Goal: Check status: Check status

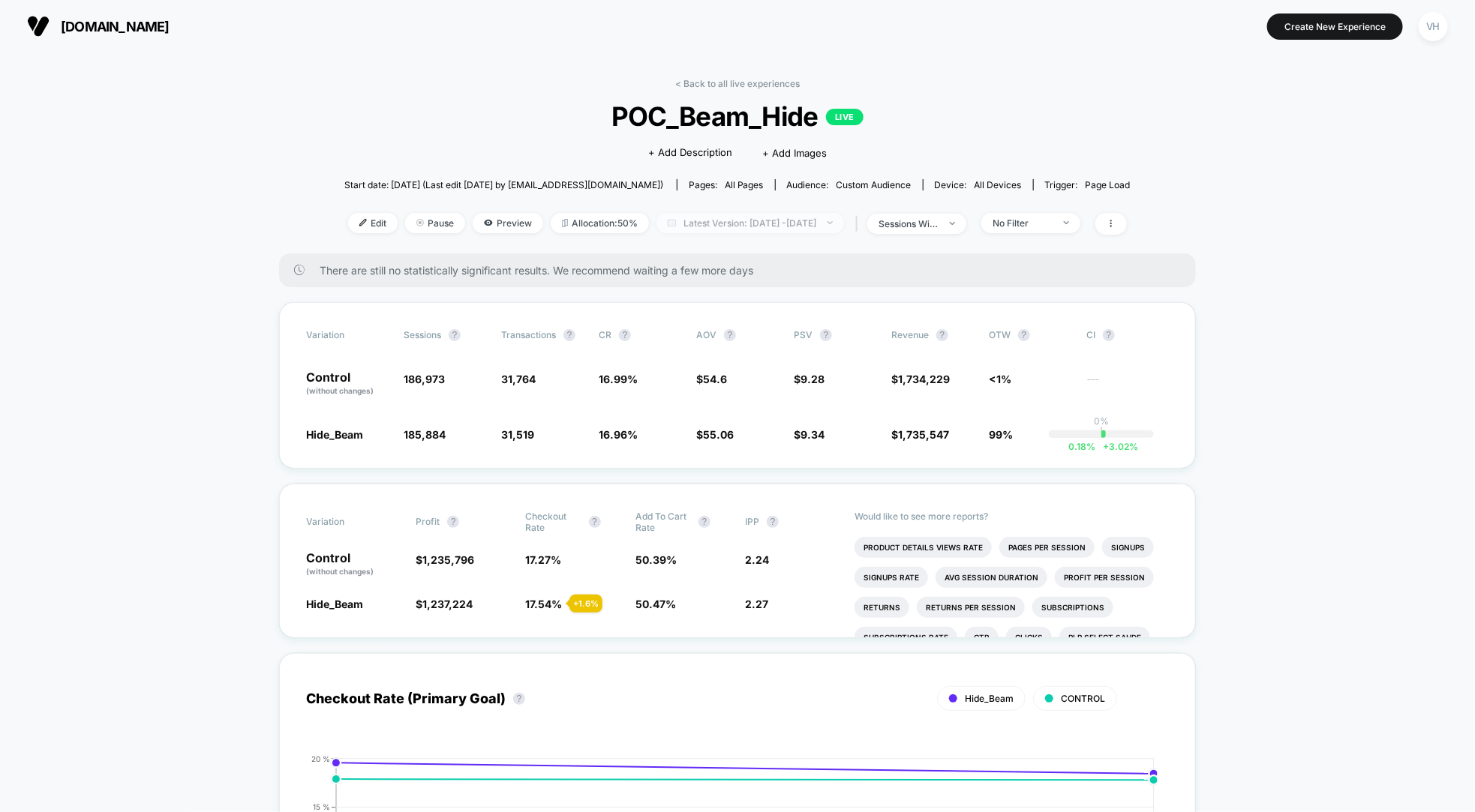
click at [786, 231] on span "Latest Version: [DATE] - [DATE]" at bounding box center [750, 222] width 188 height 20
select select "*"
select select "****"
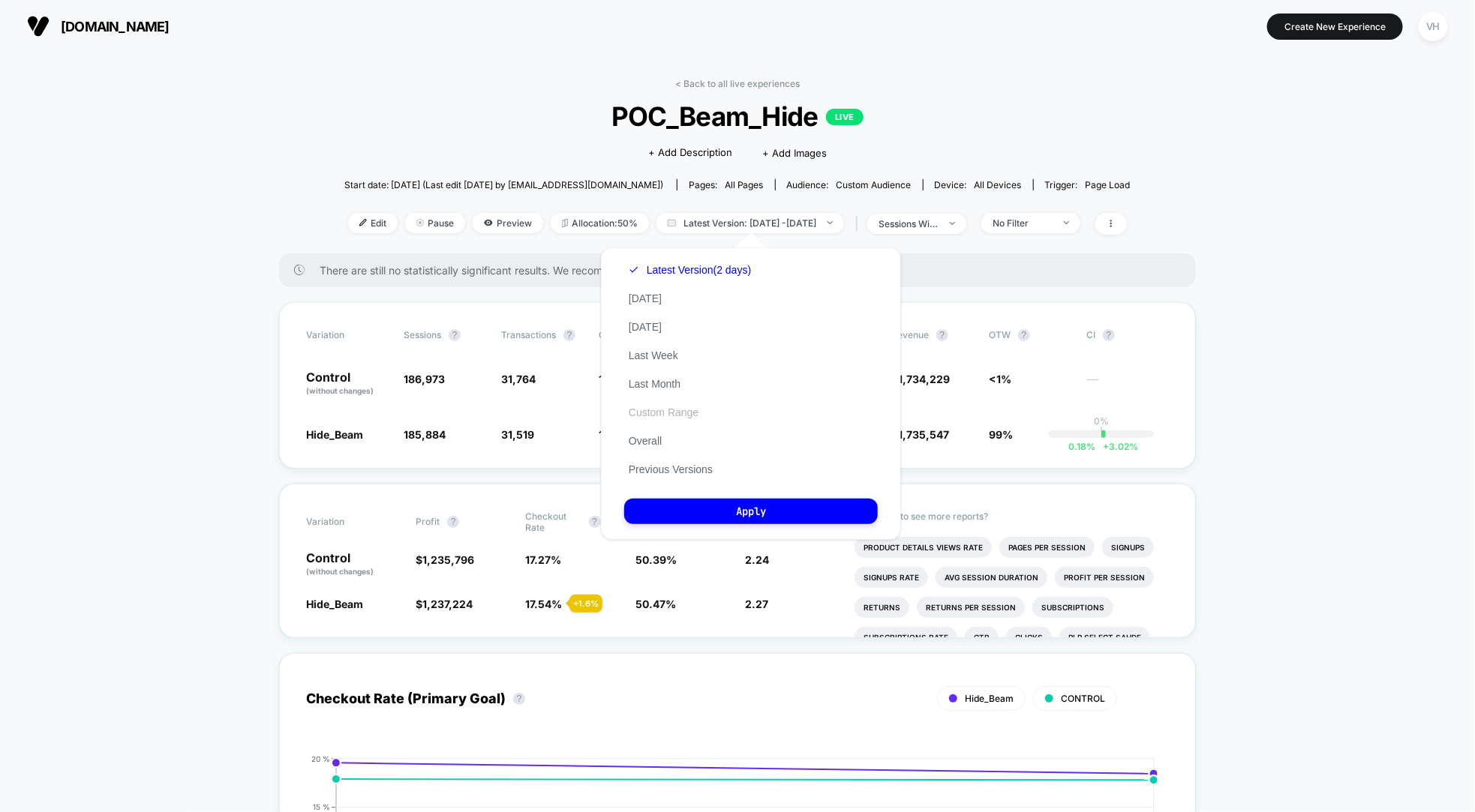
click at [677, 411] on button "Custom Range" at bounding box center [664, 412] width 79 height 14
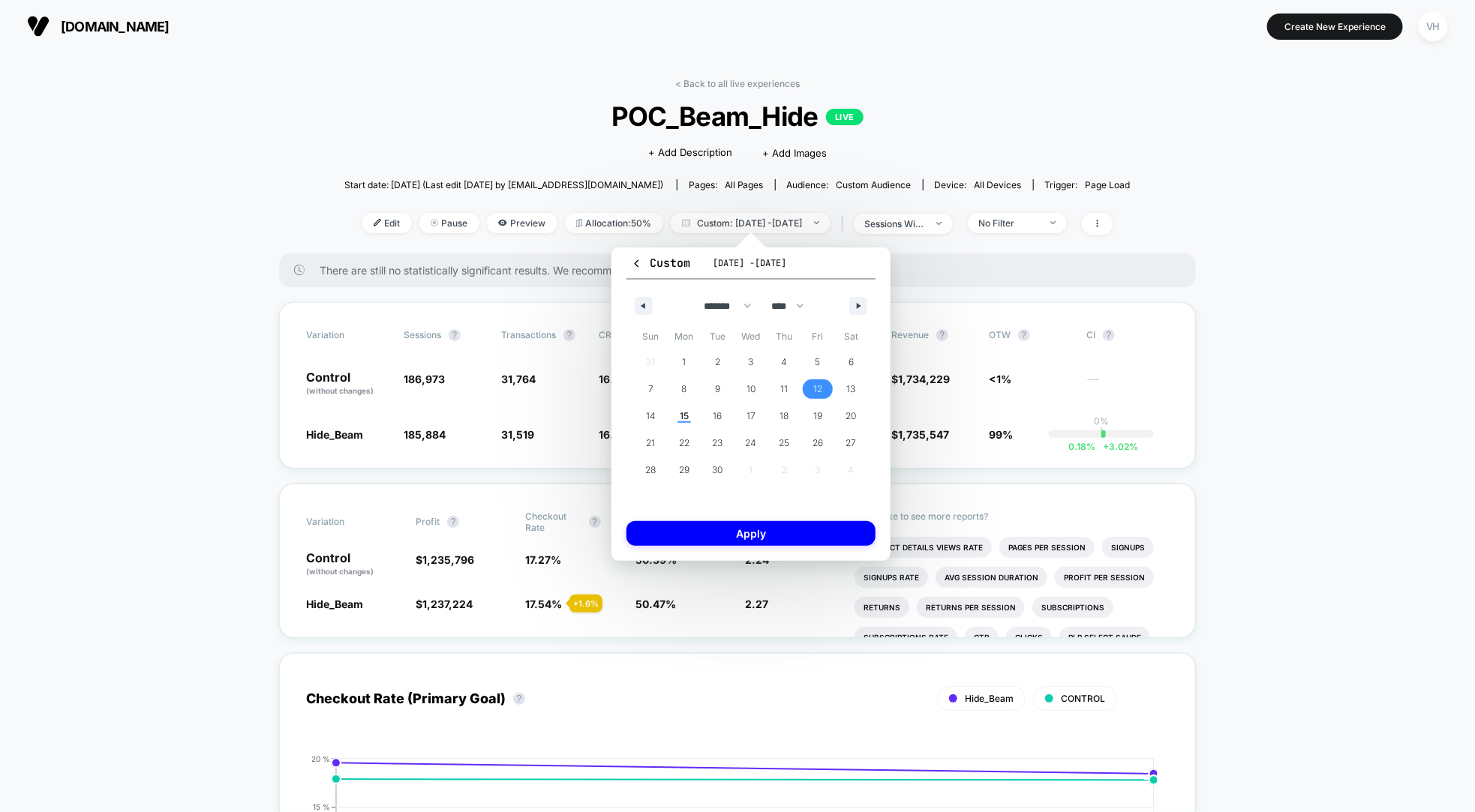
click at [813, 384] on span "12" at bounding box center [817, 389] width 9 height 27
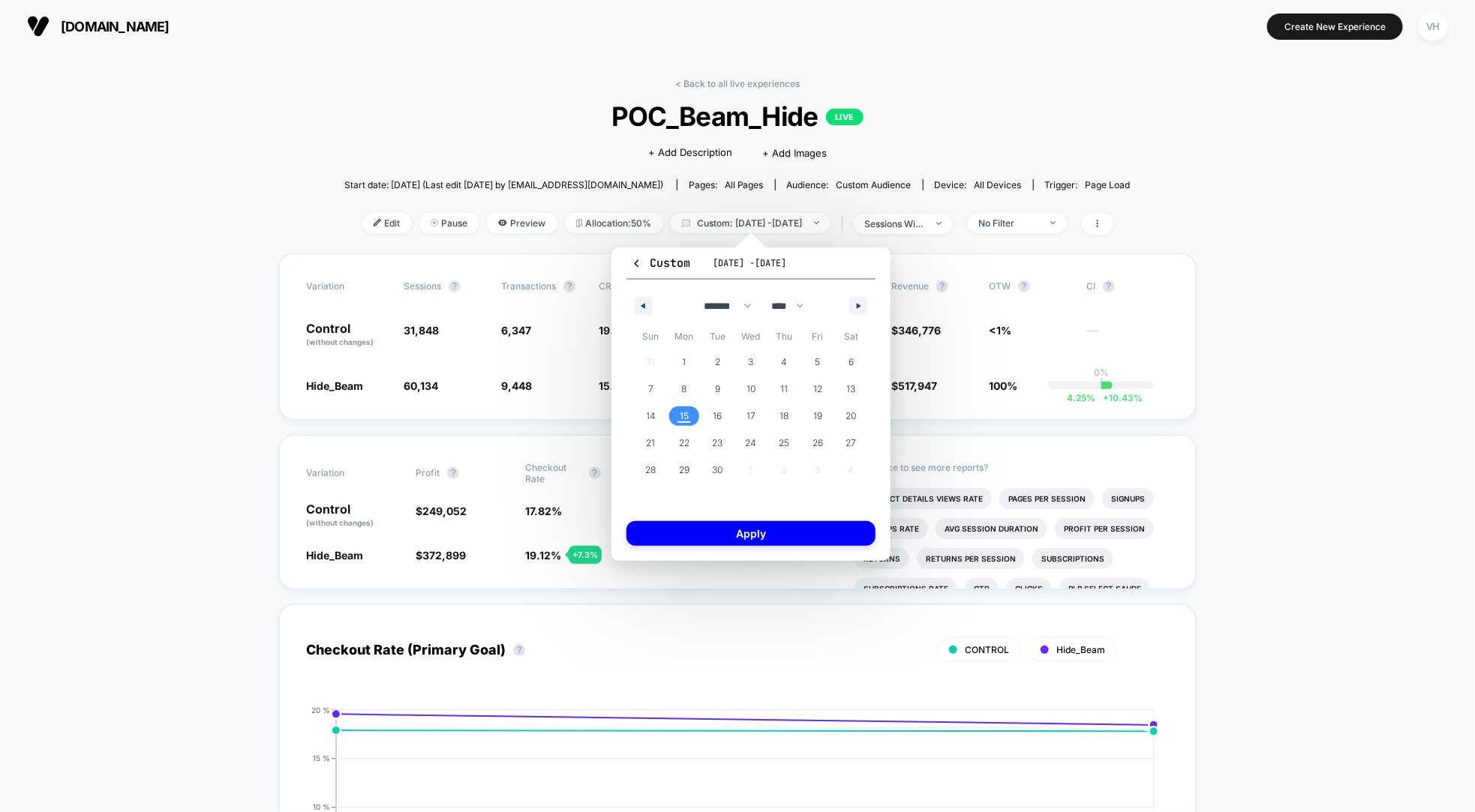
click at [684, 410] on span "15" at bounding box center [684, 416] width 9 height 27
click at [854, 388] on span "13" at bounding box center [851, 389] width 9 height 27
click at [686, 417] on span "15" at bounding box center [684, 416] width 9 height 27
click at [709, 533] on button "Apply" at bounding box center [750, 533] width 249 height 24
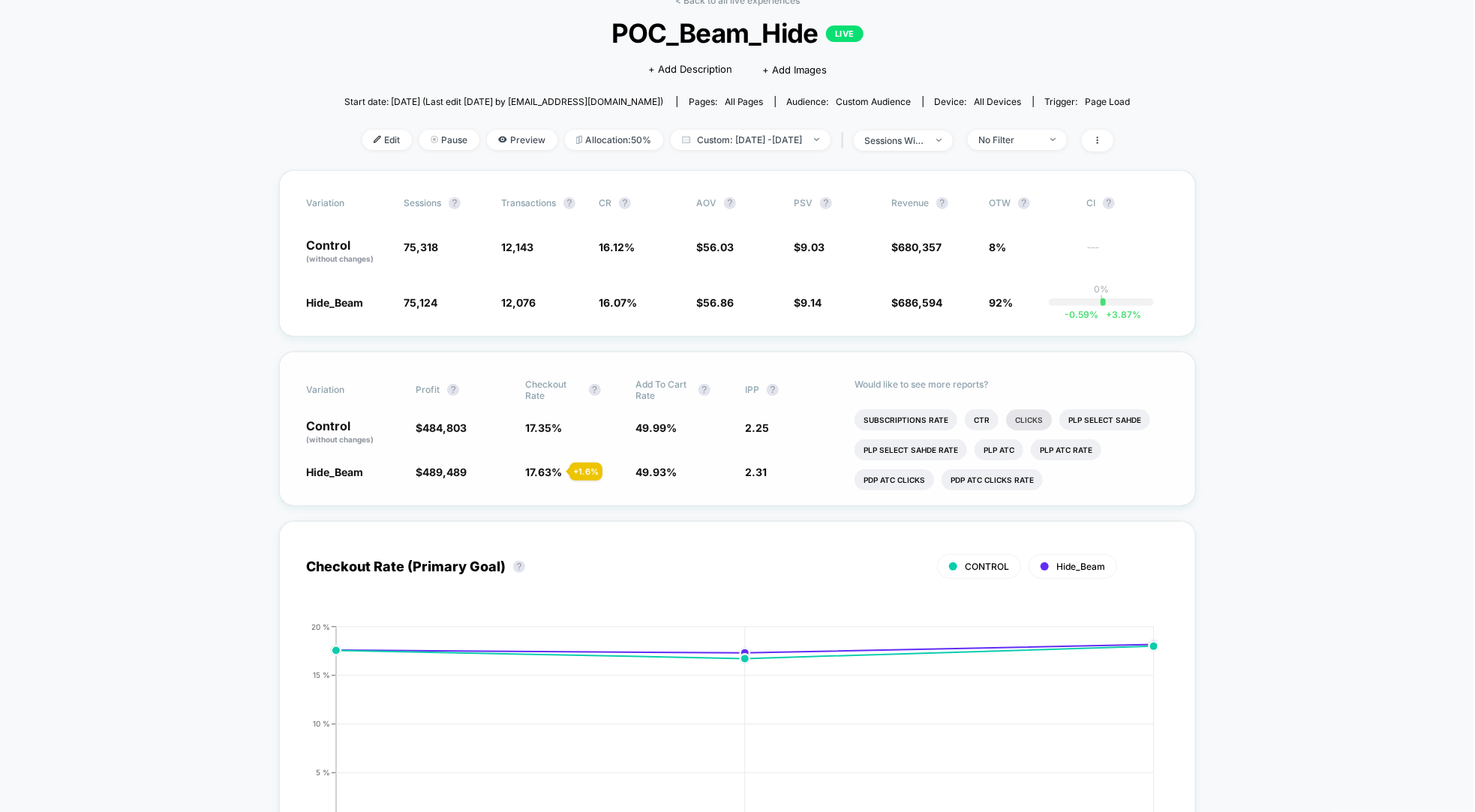
scroll to position [217, 0]
